Goal: Browse casually: Explore the website without a specific task or goal

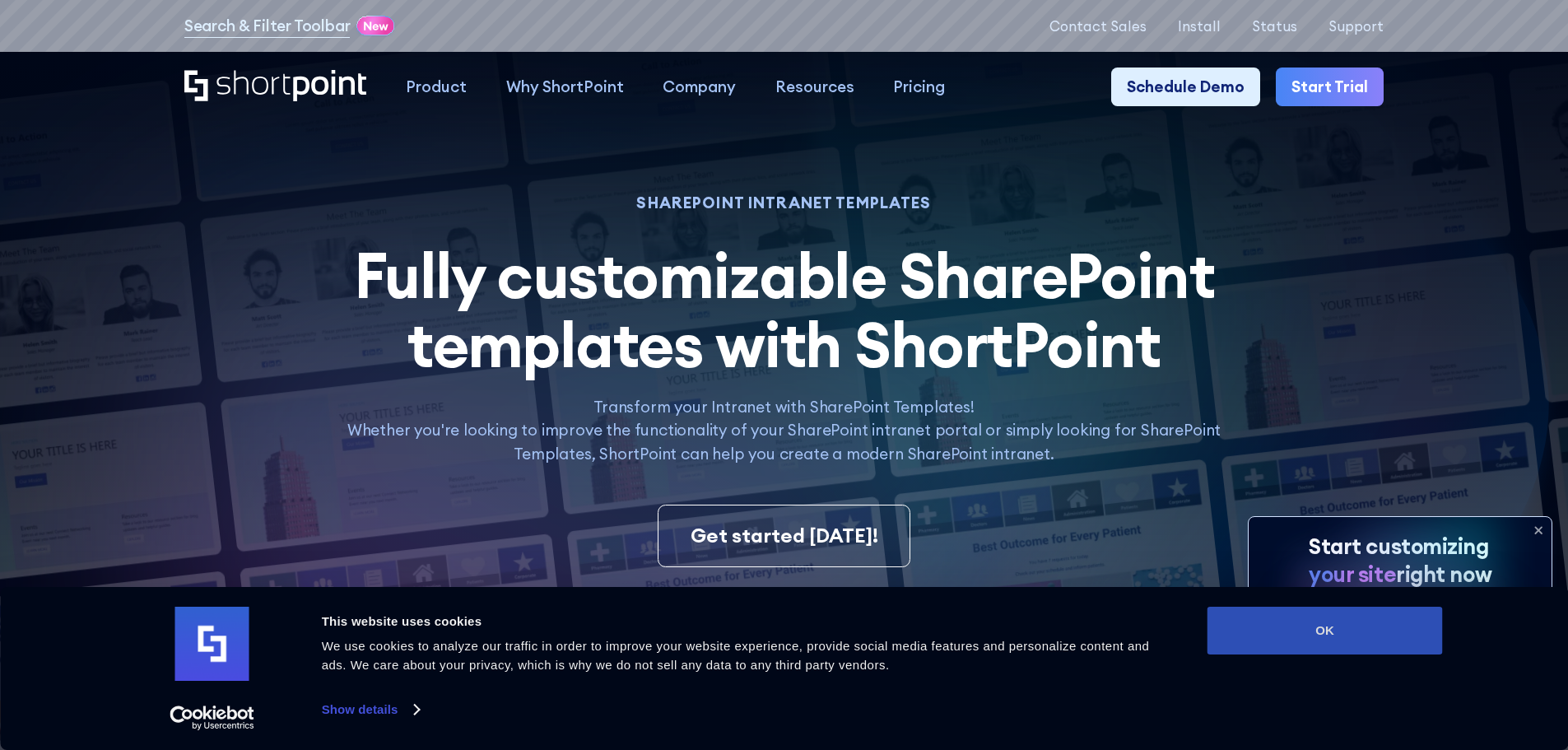
click at [1316, 642] on button "OK" at bounding box center [1325, 631] width 235 height 48
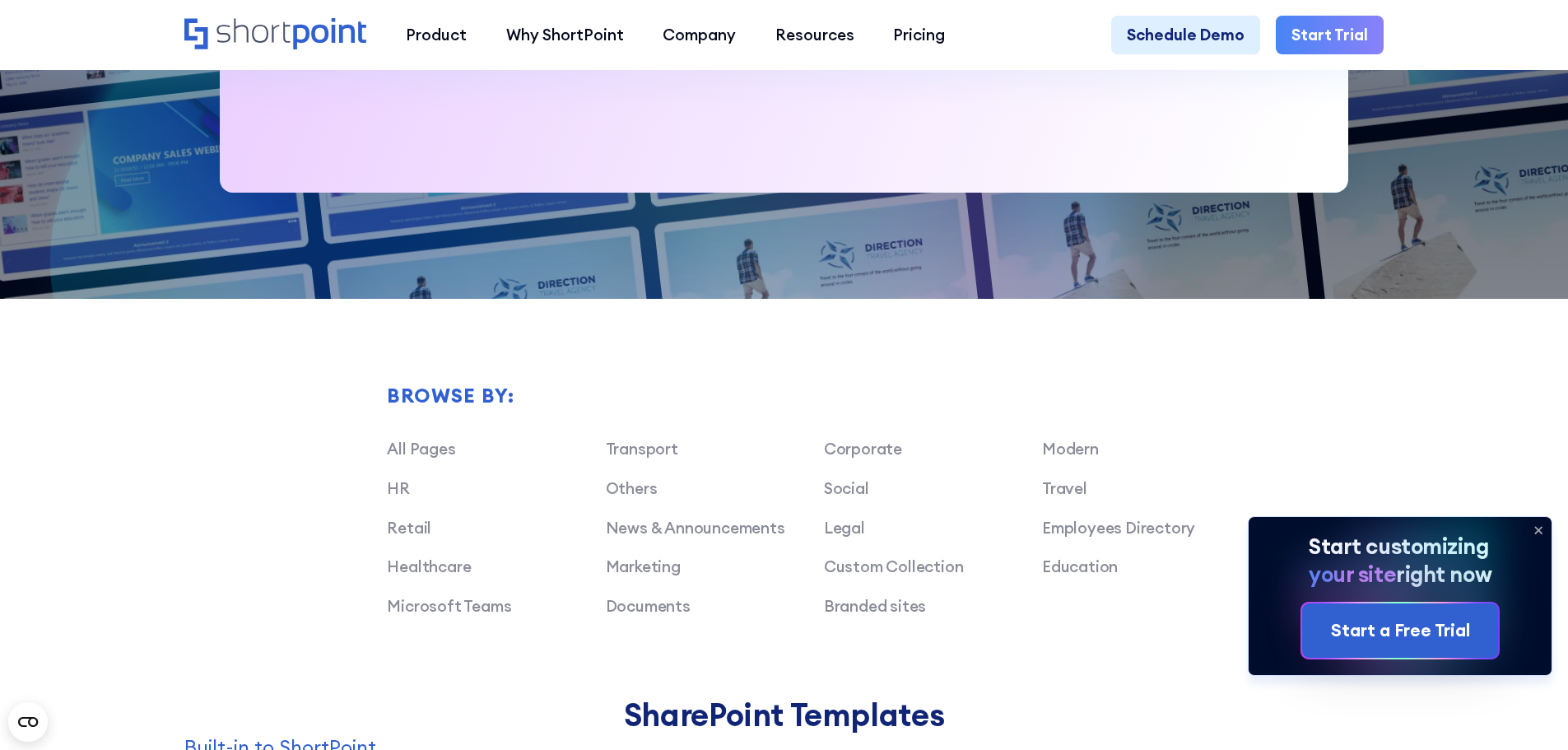
scroll to position [1153, 0]
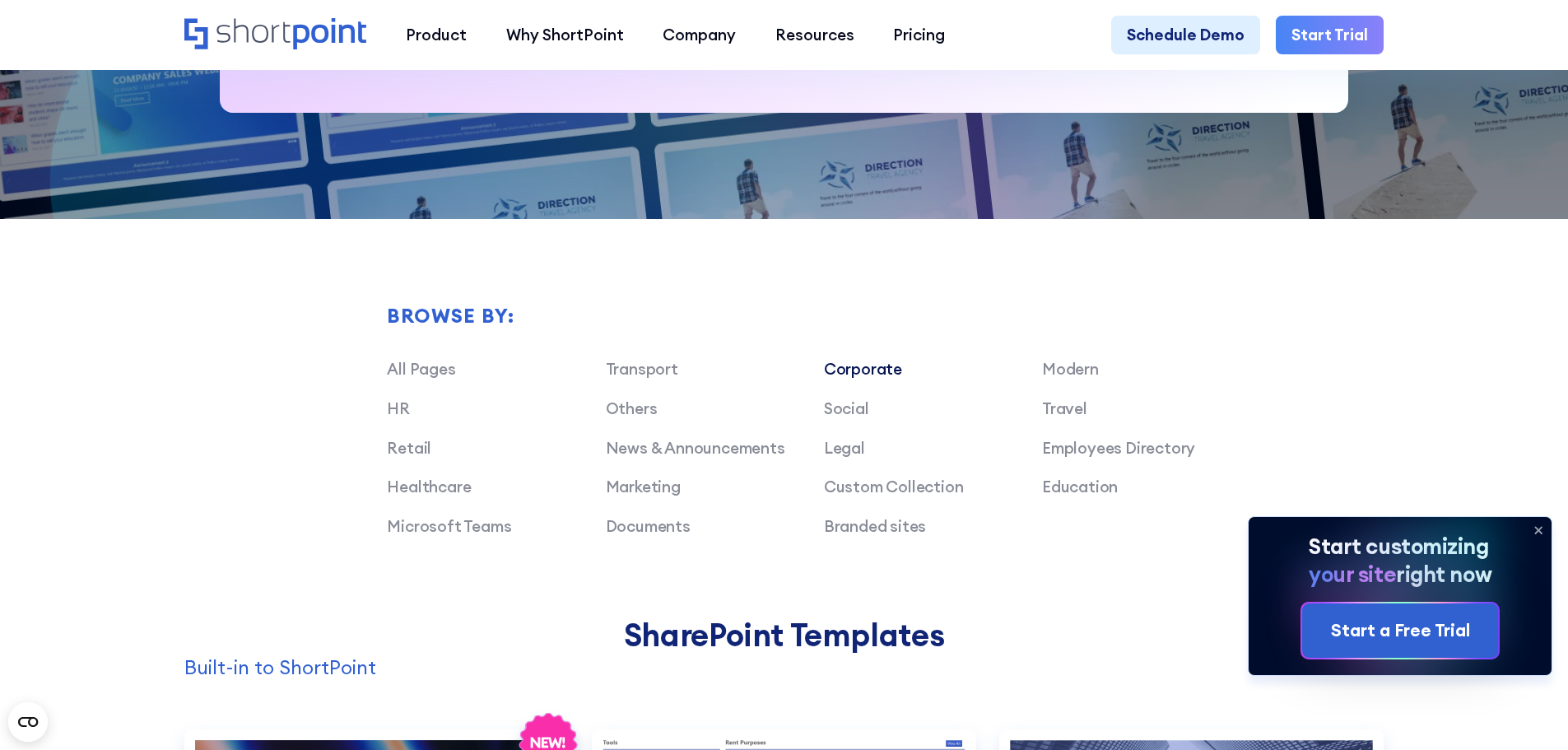
click at [863, 379] on link "Corporate" at bounding box center [862, 369] width 78 height 19
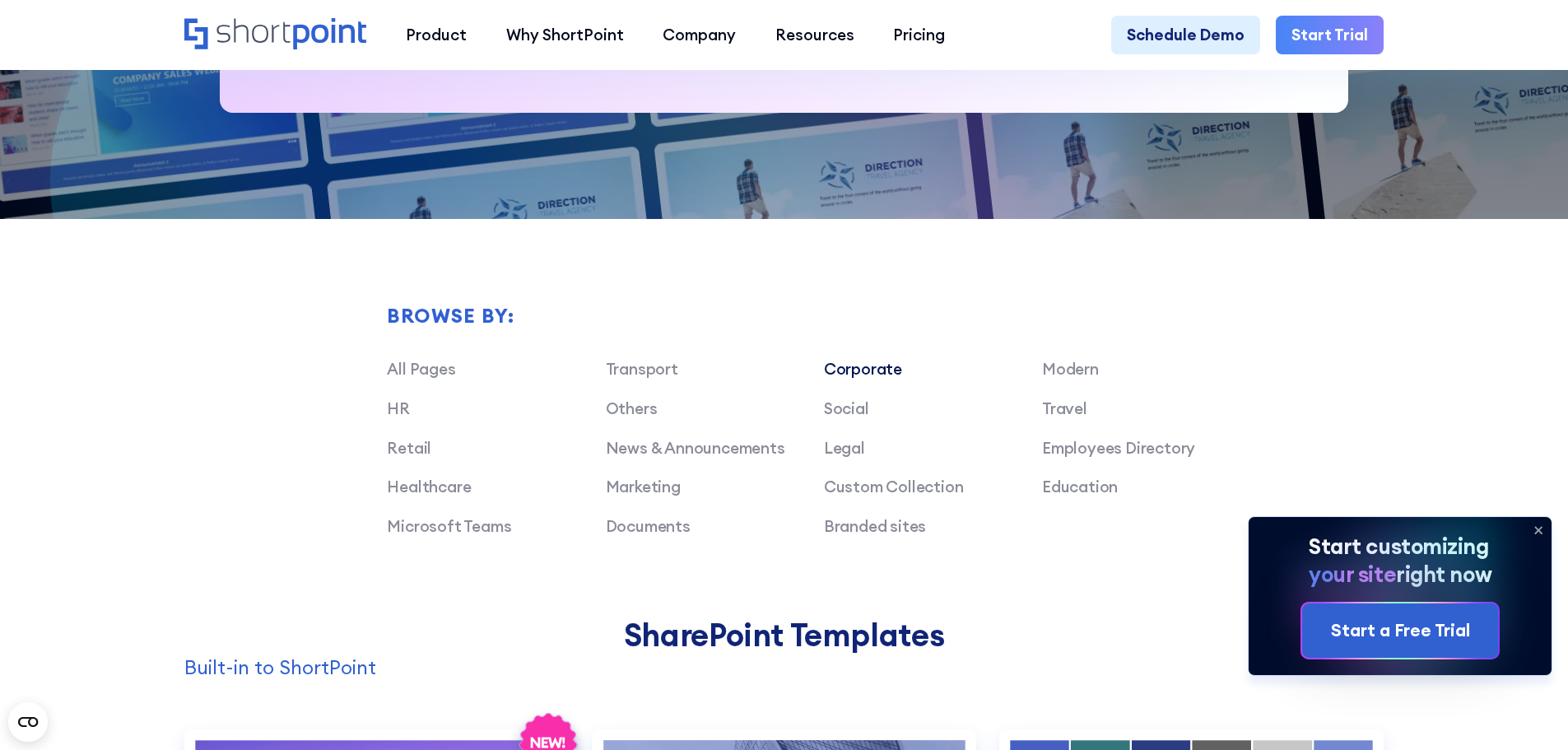
click at [1536, 526] on icon at bounding box center [1538, 529] width 6 height 6
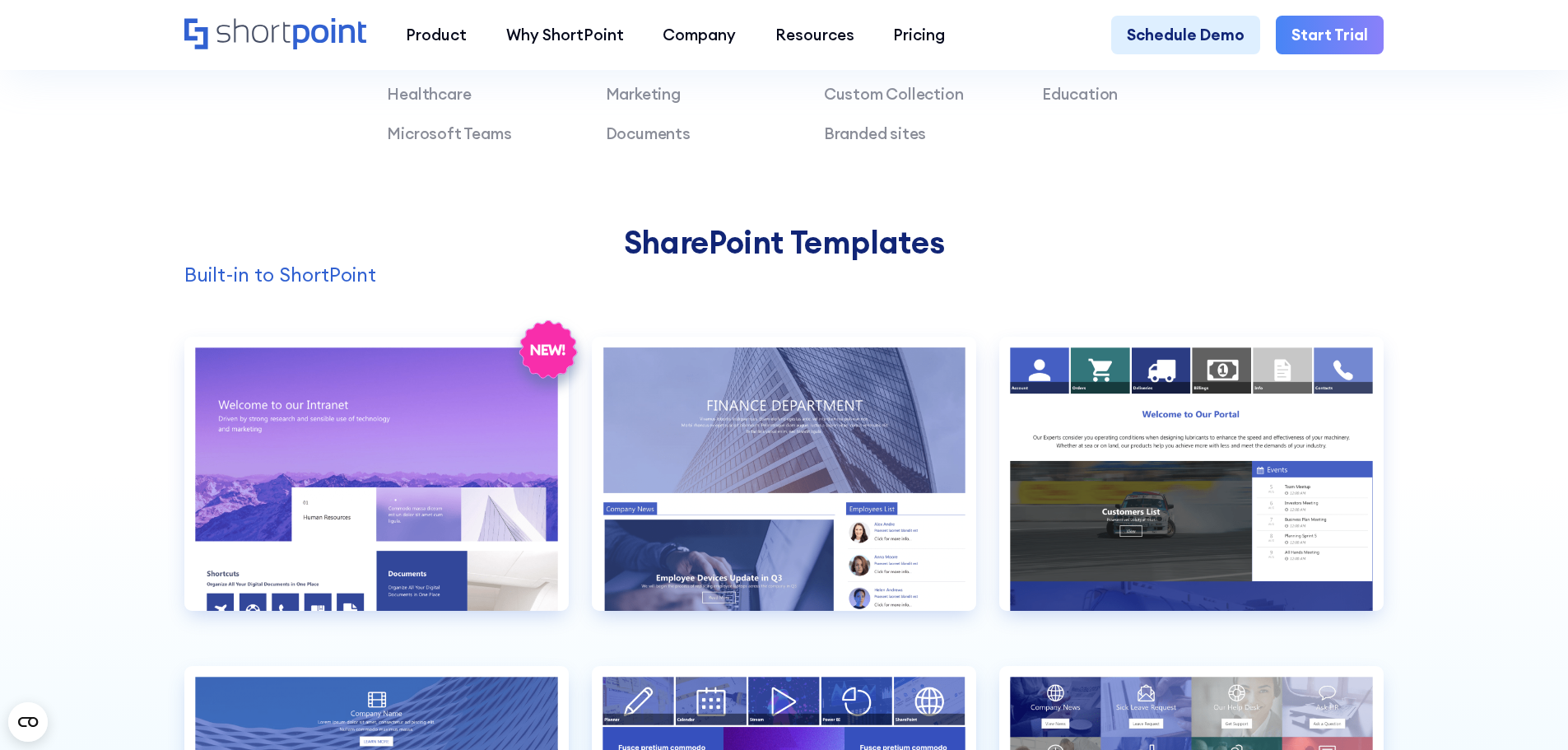
scroll to position [1729, 0]
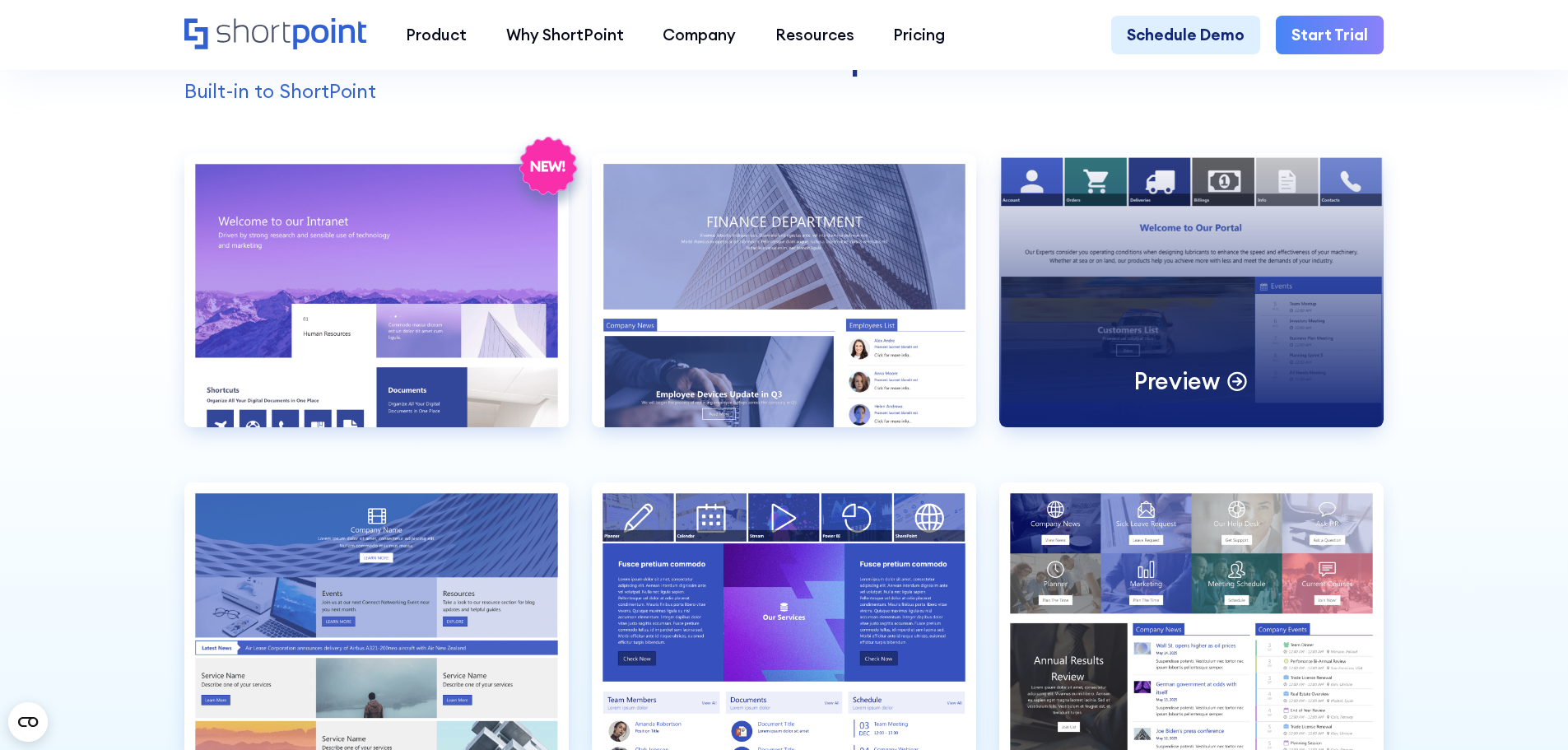
click at [1239, 325] on div "Preview" at bounding box center [1191, 290] width 384 height 274
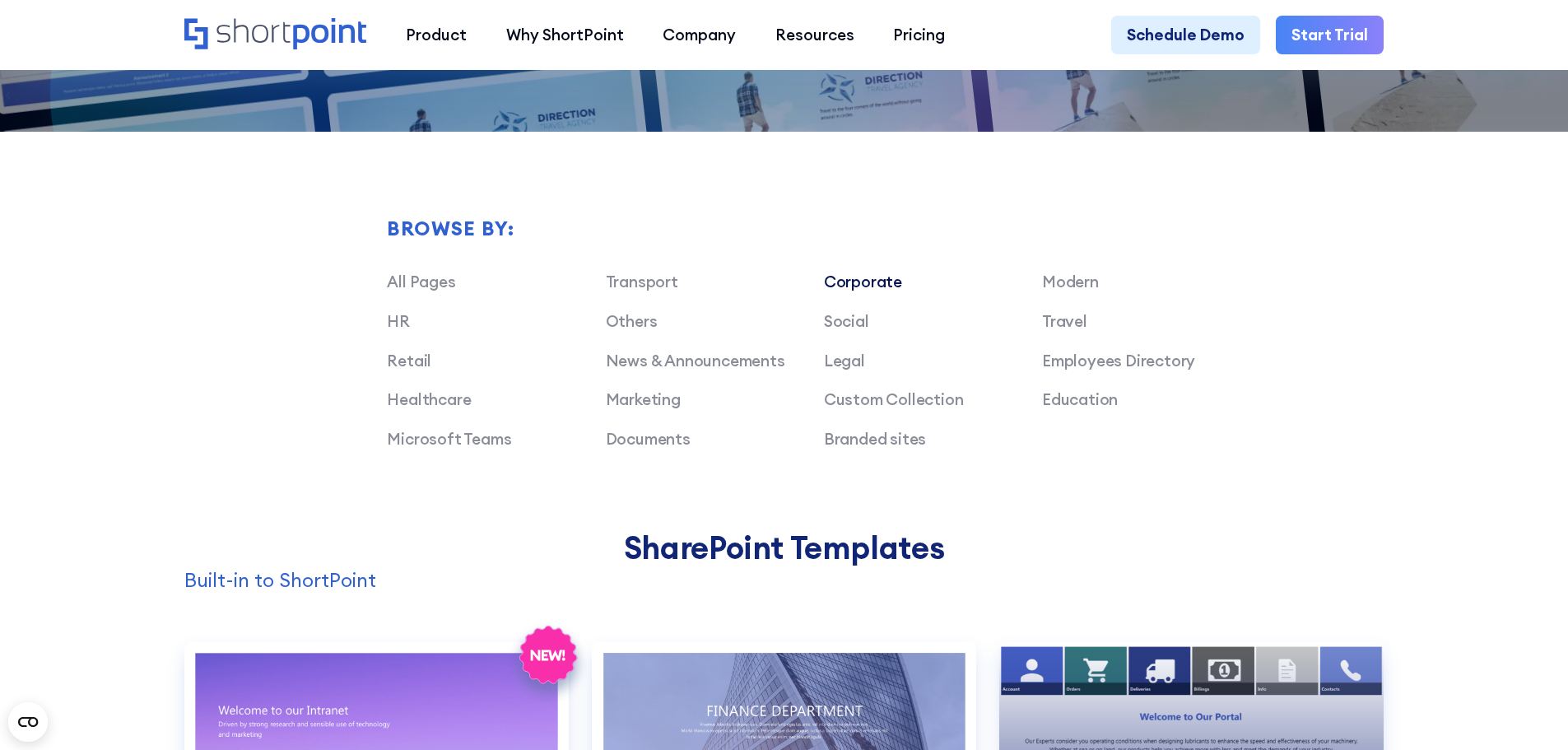
scroll to position [1235, 0]
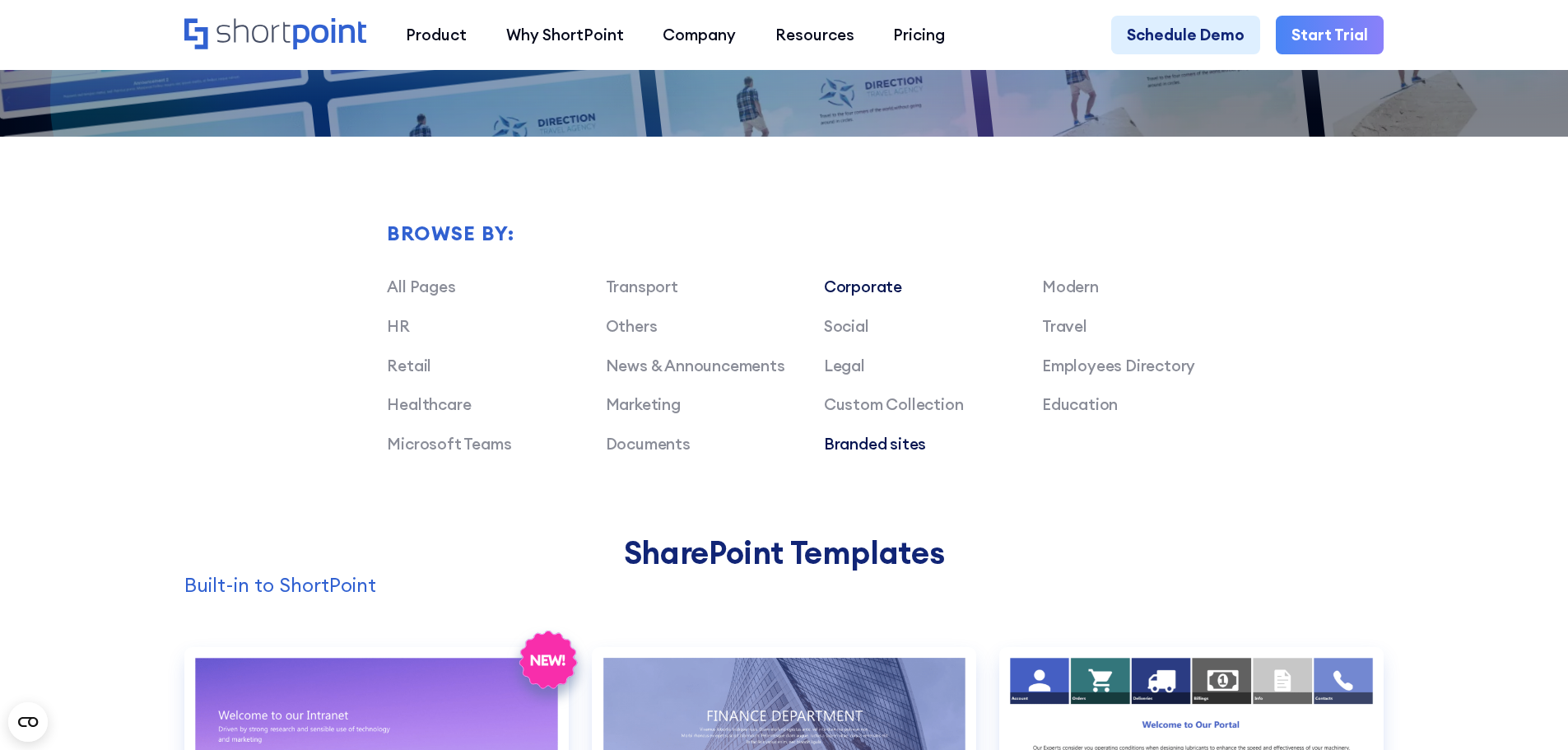
click at [862, 454] on link "Branded sites" at bounding box center [874, 443] width 103 height 19
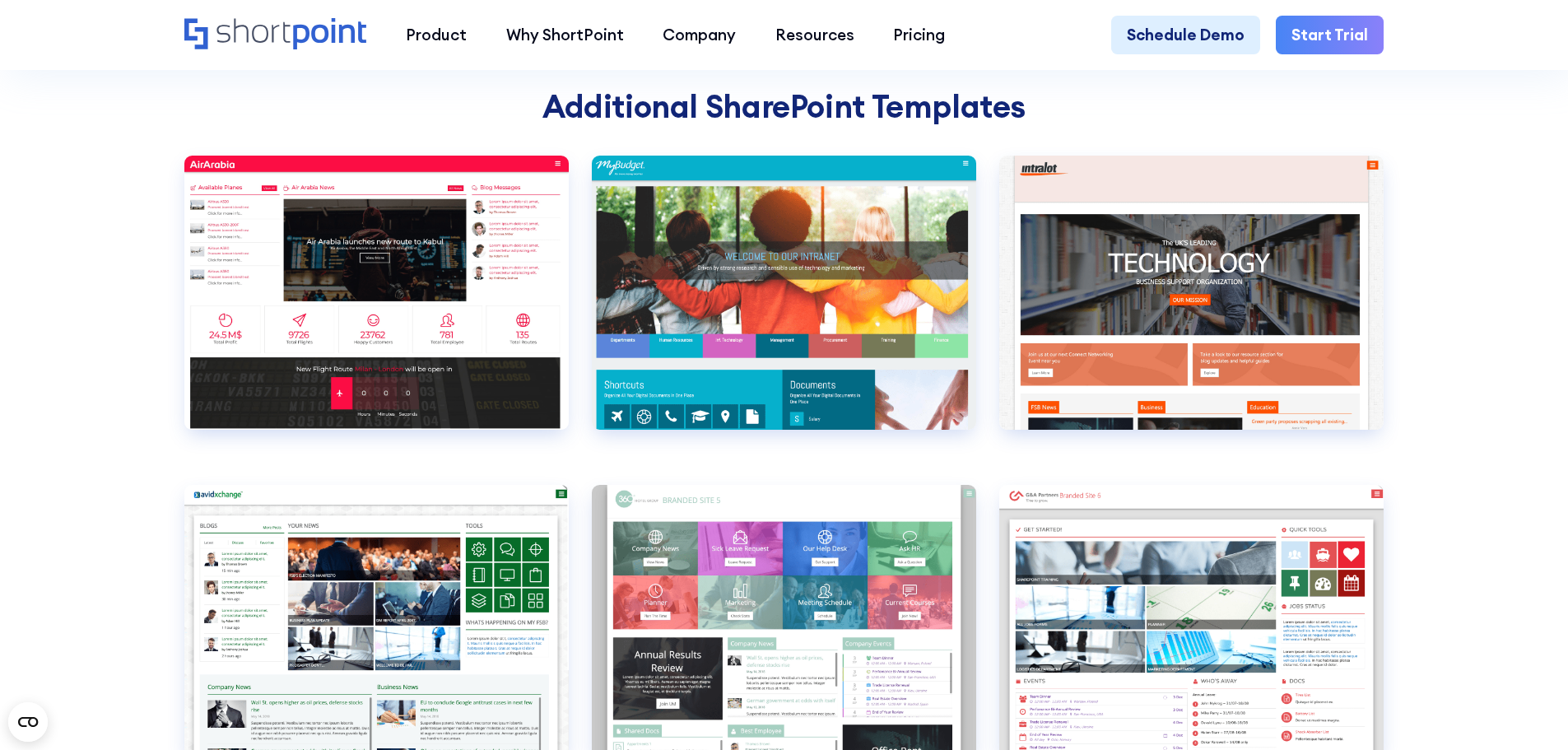
scroll to position [1893, 0]
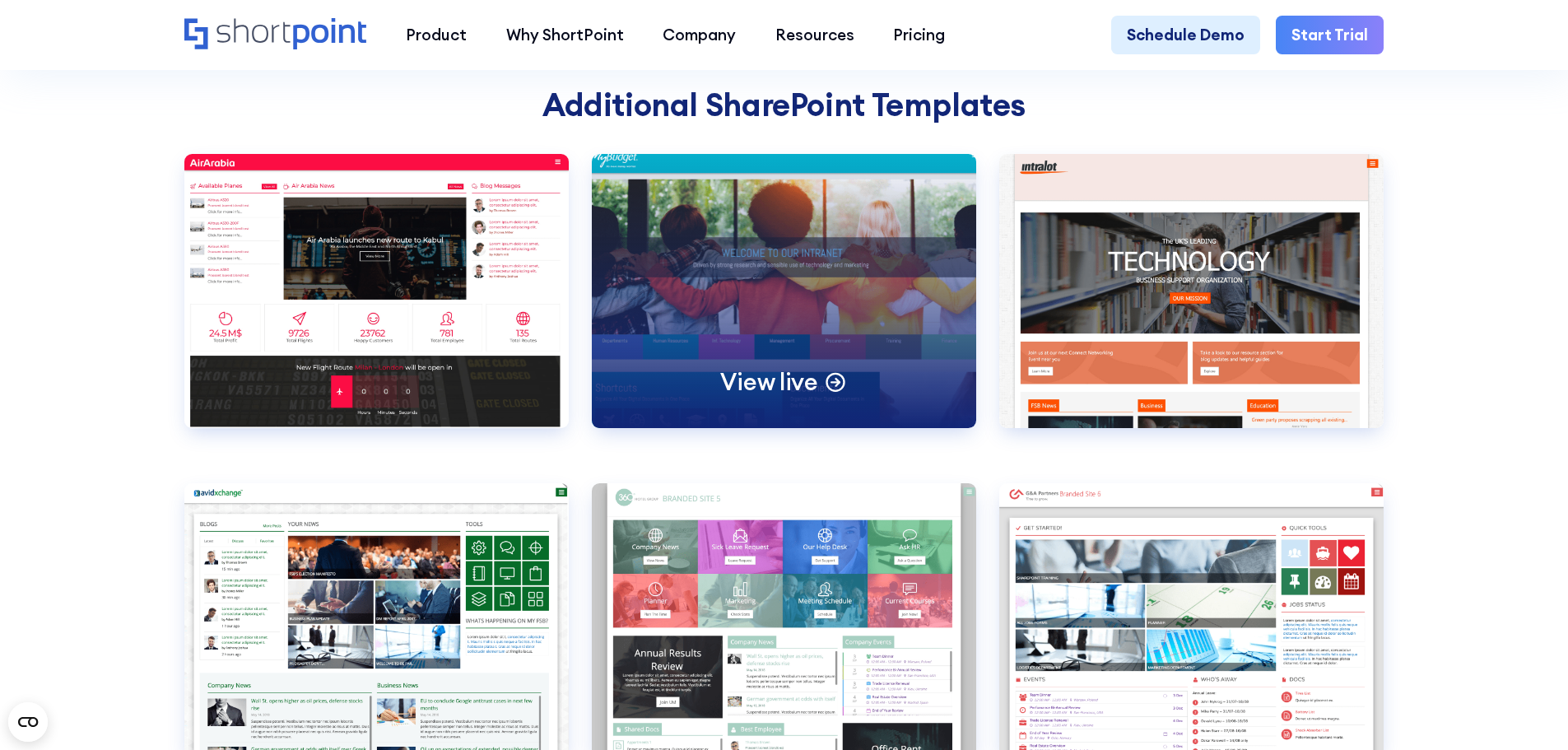
click at [799, 369] on div "View live" at bounding box center [784, 291] width 384 height 274
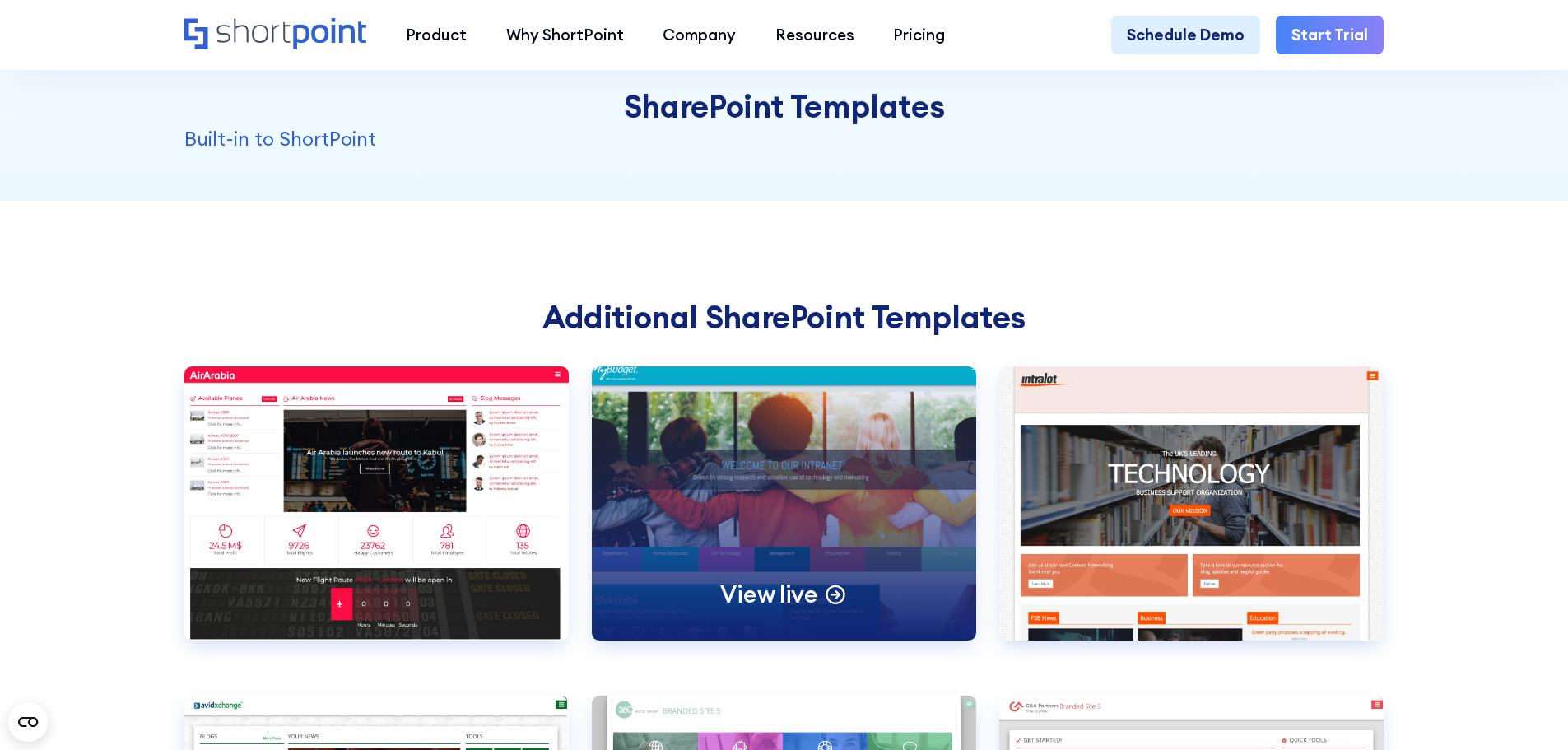
scroll to position [1317, 0]
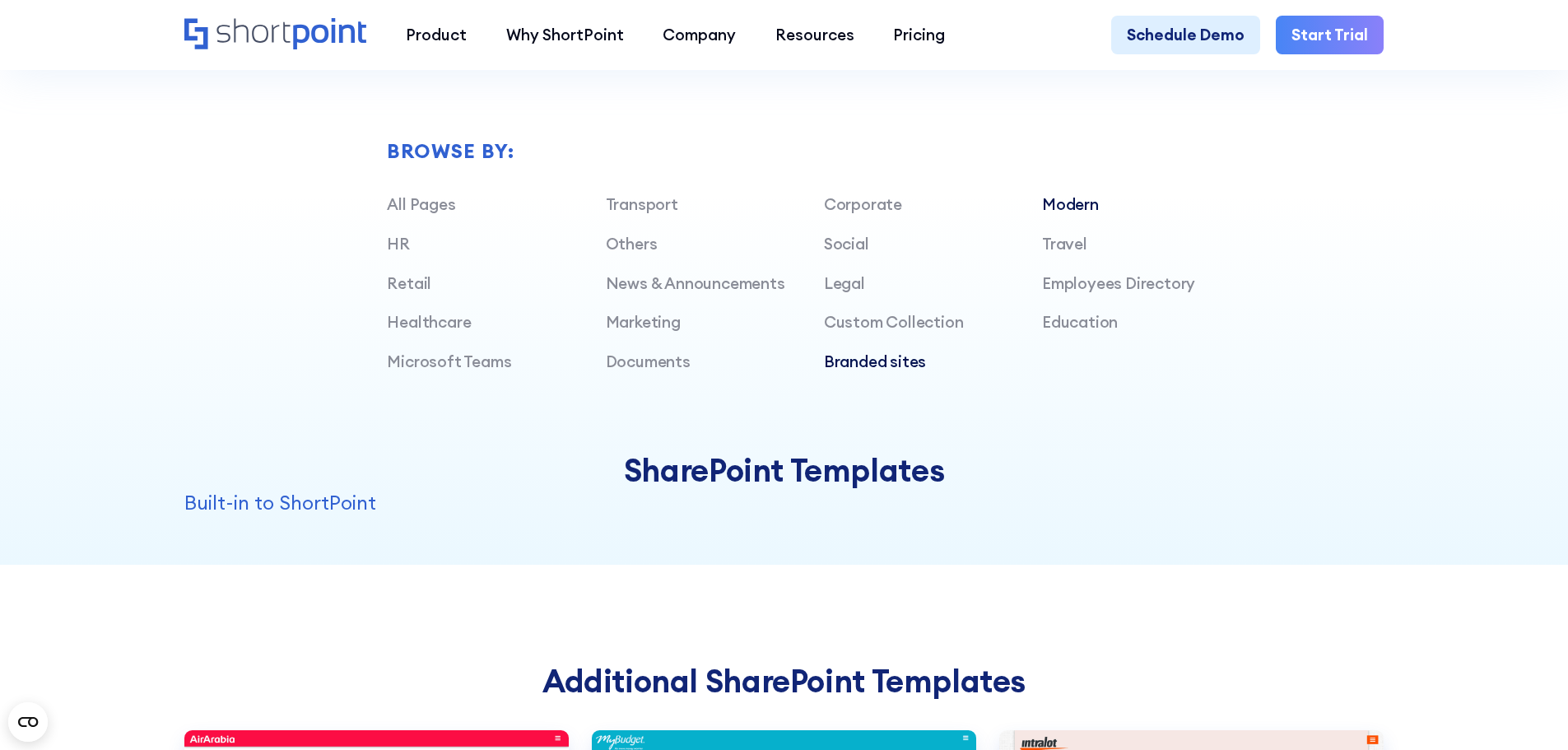
click at [1071, 214] on link "Modern" at bounding box center [1070, 203] width 57 height 19
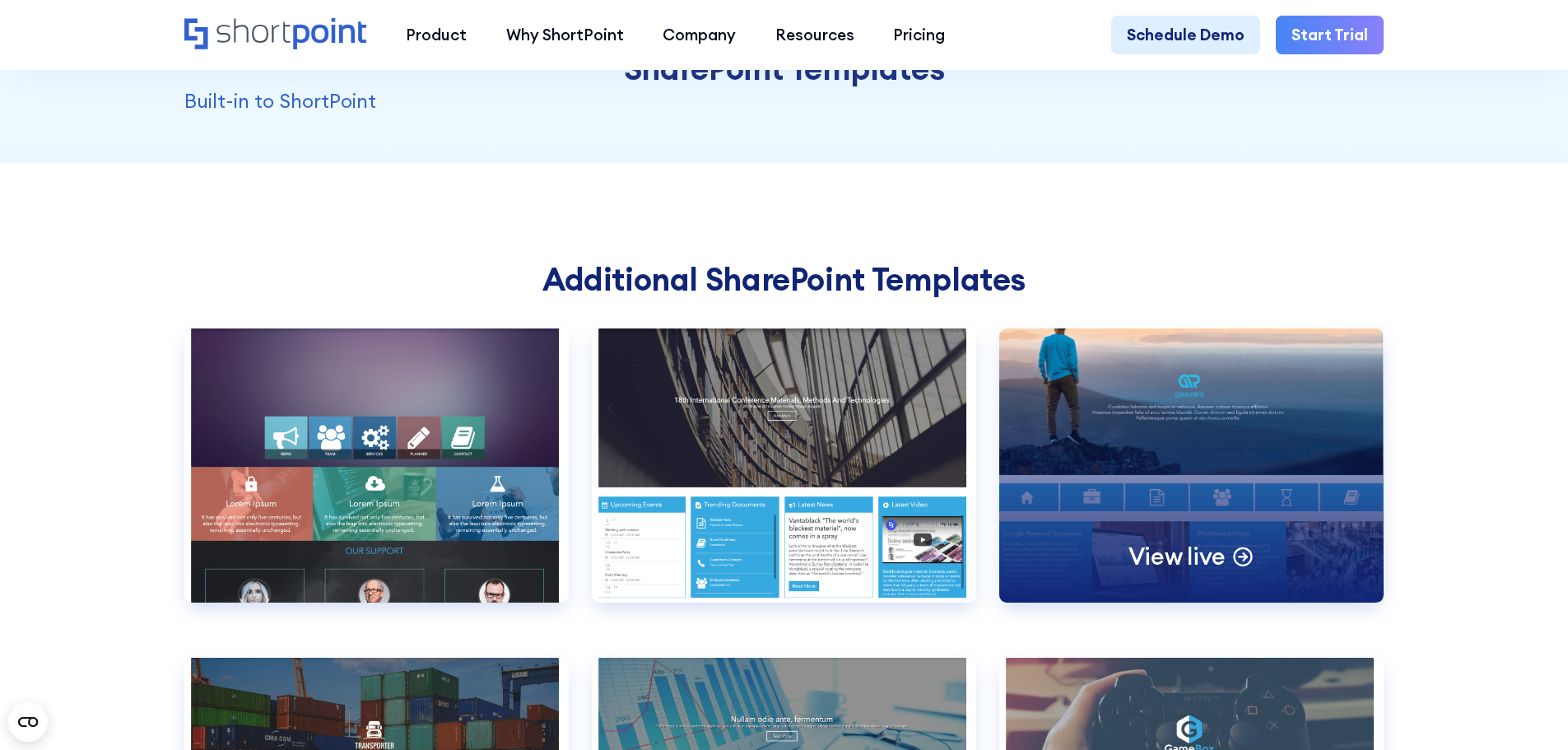
scroll to position [1729, 0]
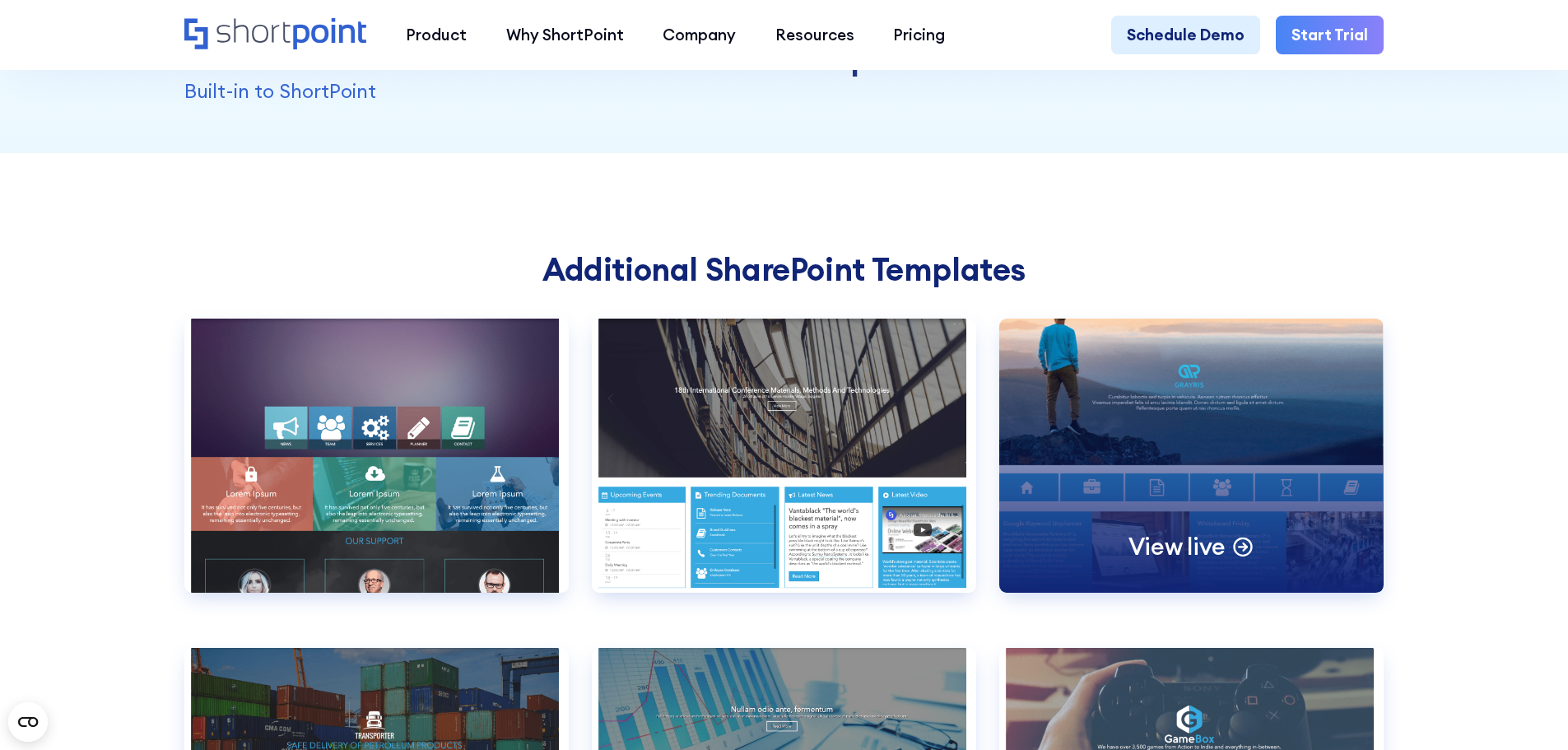
click at [1209, 405] on div "View live" at bounding box center [1191, 455] width 384 height 274
